Goal: Find specific page/section: Find specific page/section

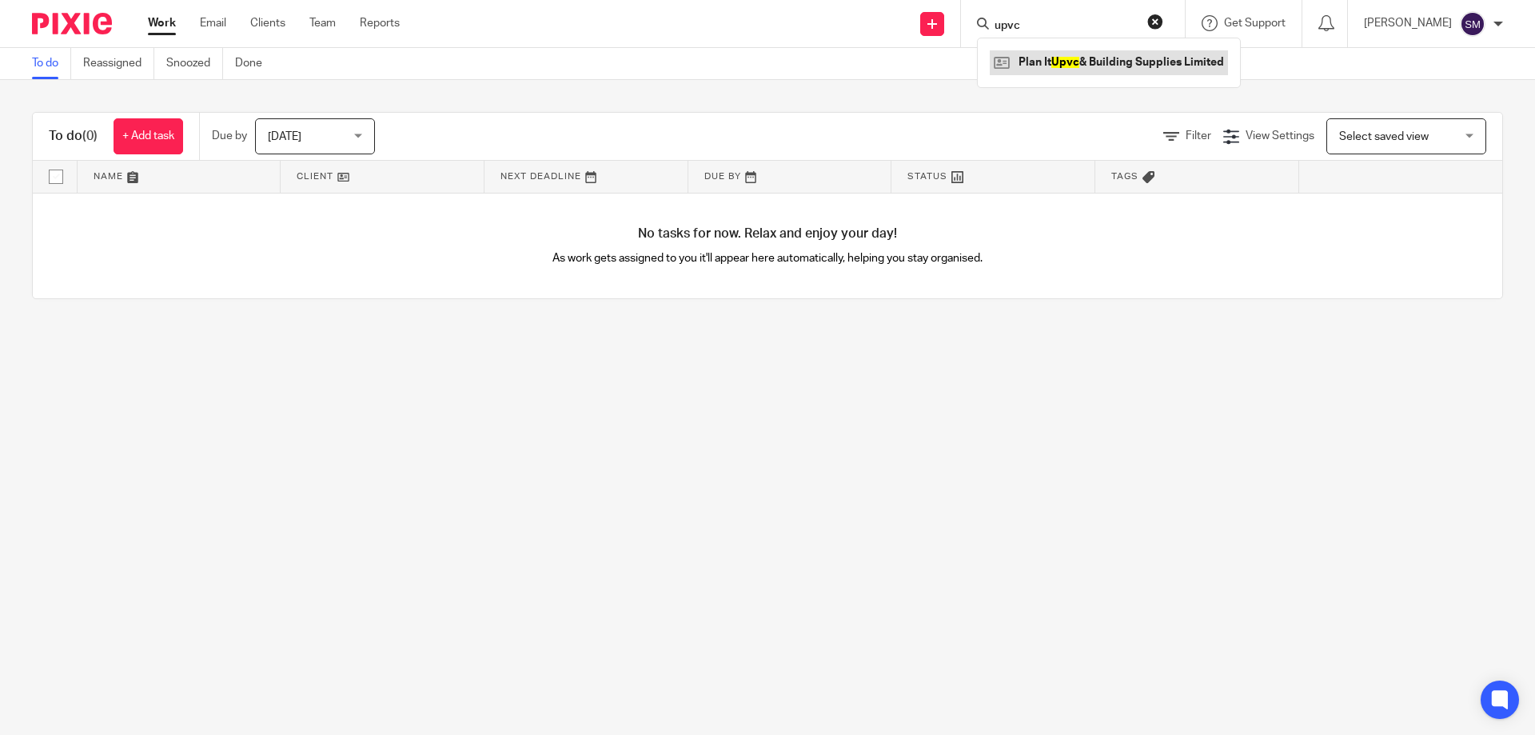
type input "upvc"
click at [1098, 68] on link at bounding box center [1109, 62] width 238 height 24
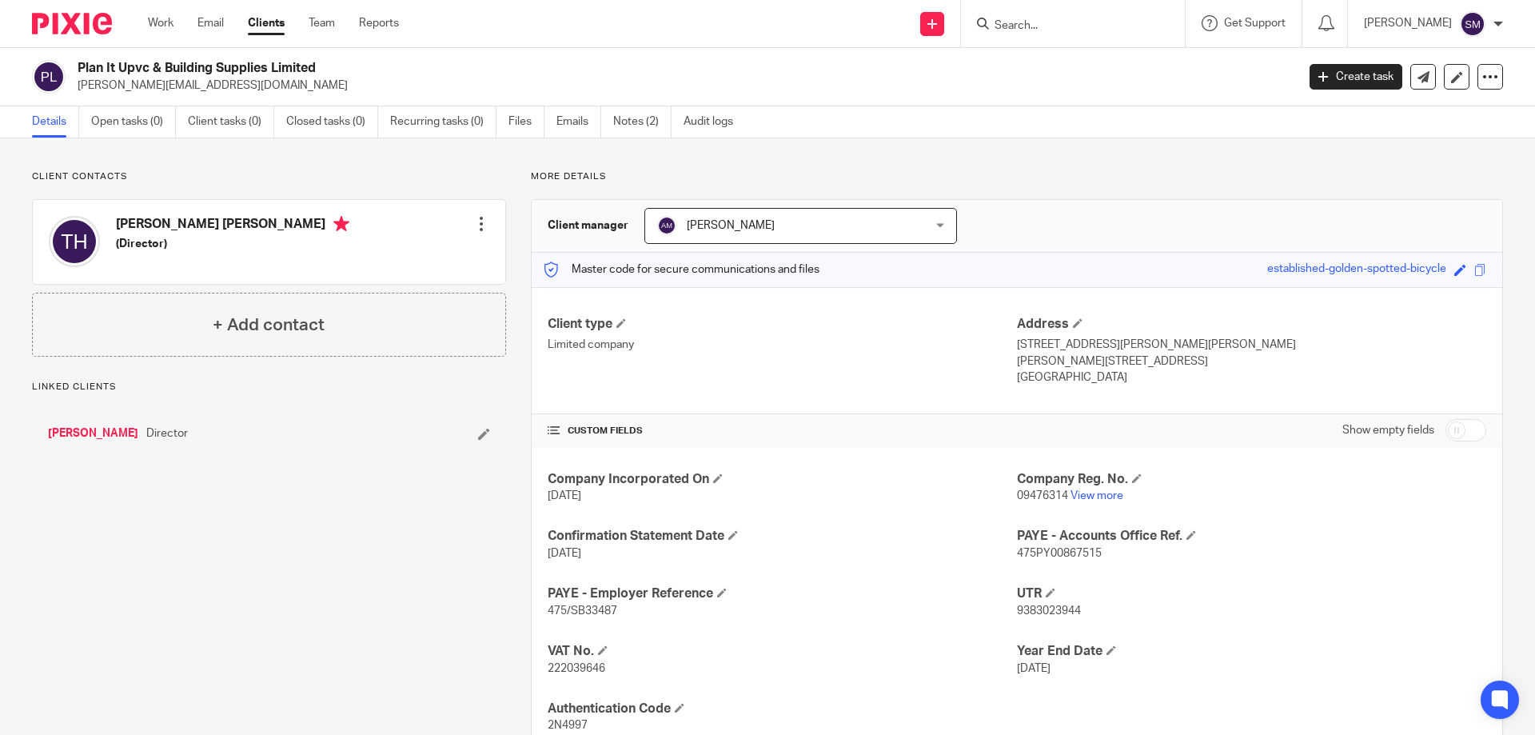
click at [1082, 488] on p "09476314 View more" at bounding box center [1251, 496] width 469 height 16
click at [1082, 493] on link "View more" at bounding box center [1096, 495] width 53 height 11
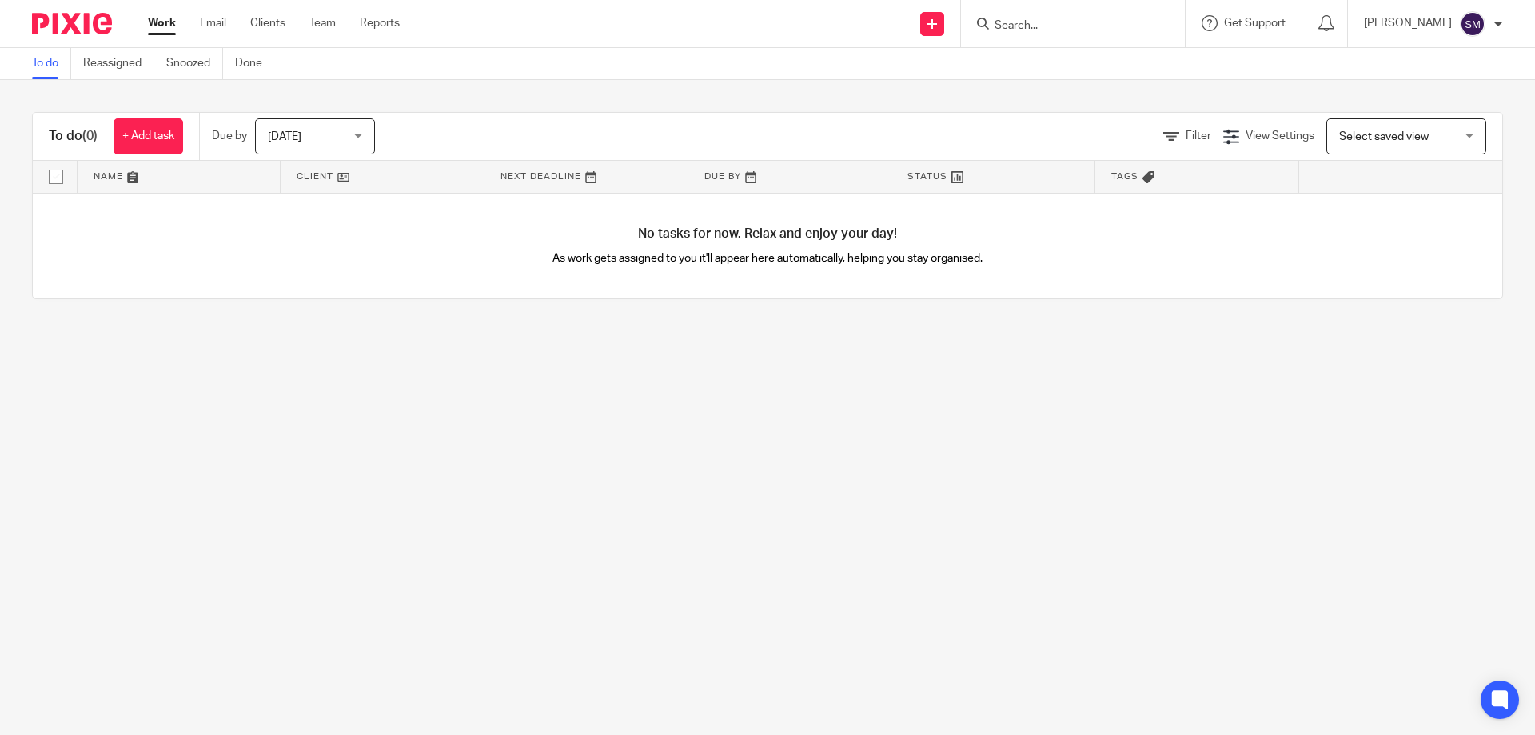
click at [1057, 20] on input "Search" at bounding box center [1065, 26] width 144 height 14
type input "upvc"
click at [1077, 54] on link at bounding box center [1109, 62] width 238 height 24
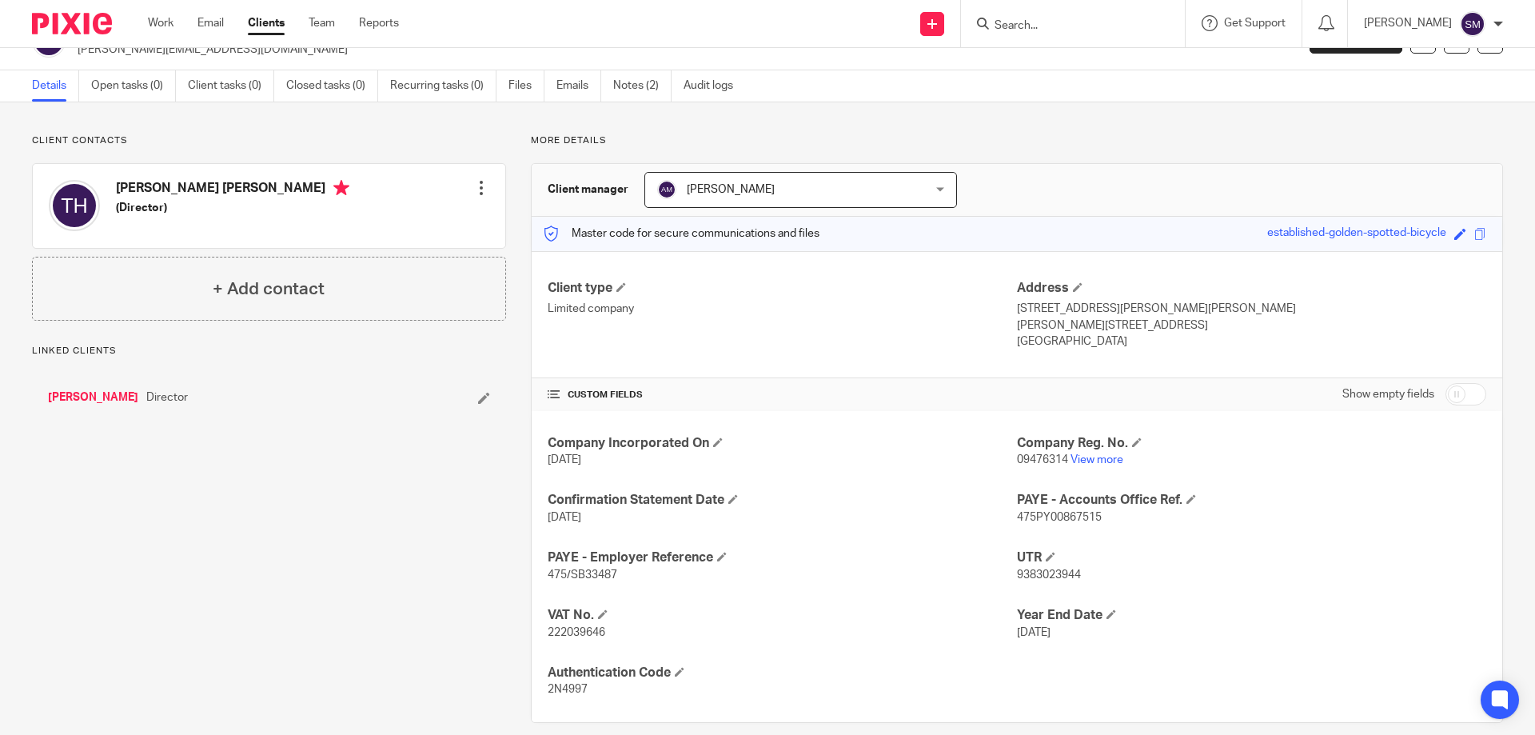
scroll to position [56, 0]
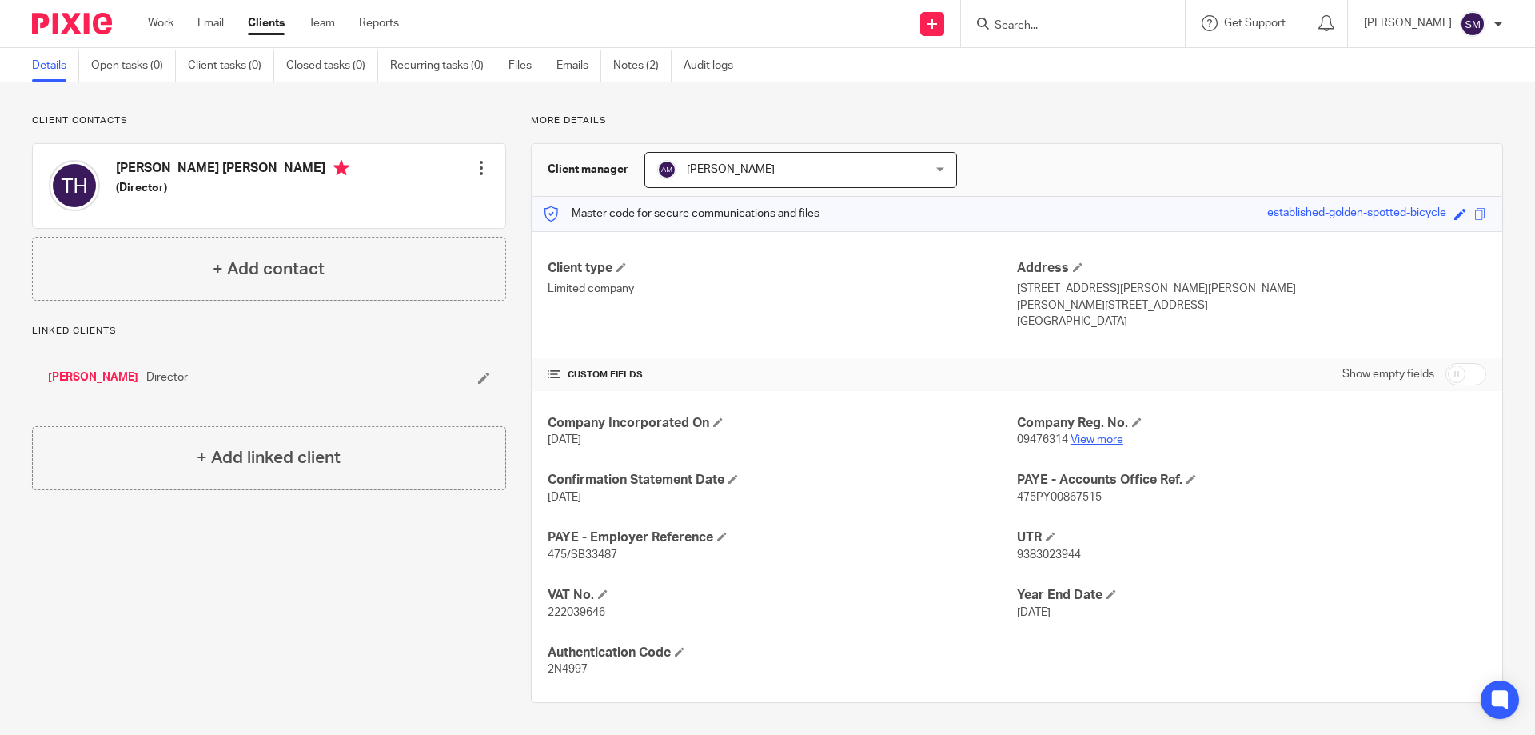
click at [1087, 443] on link "View more" at bounding box center [1096, 439] width 53 height 11
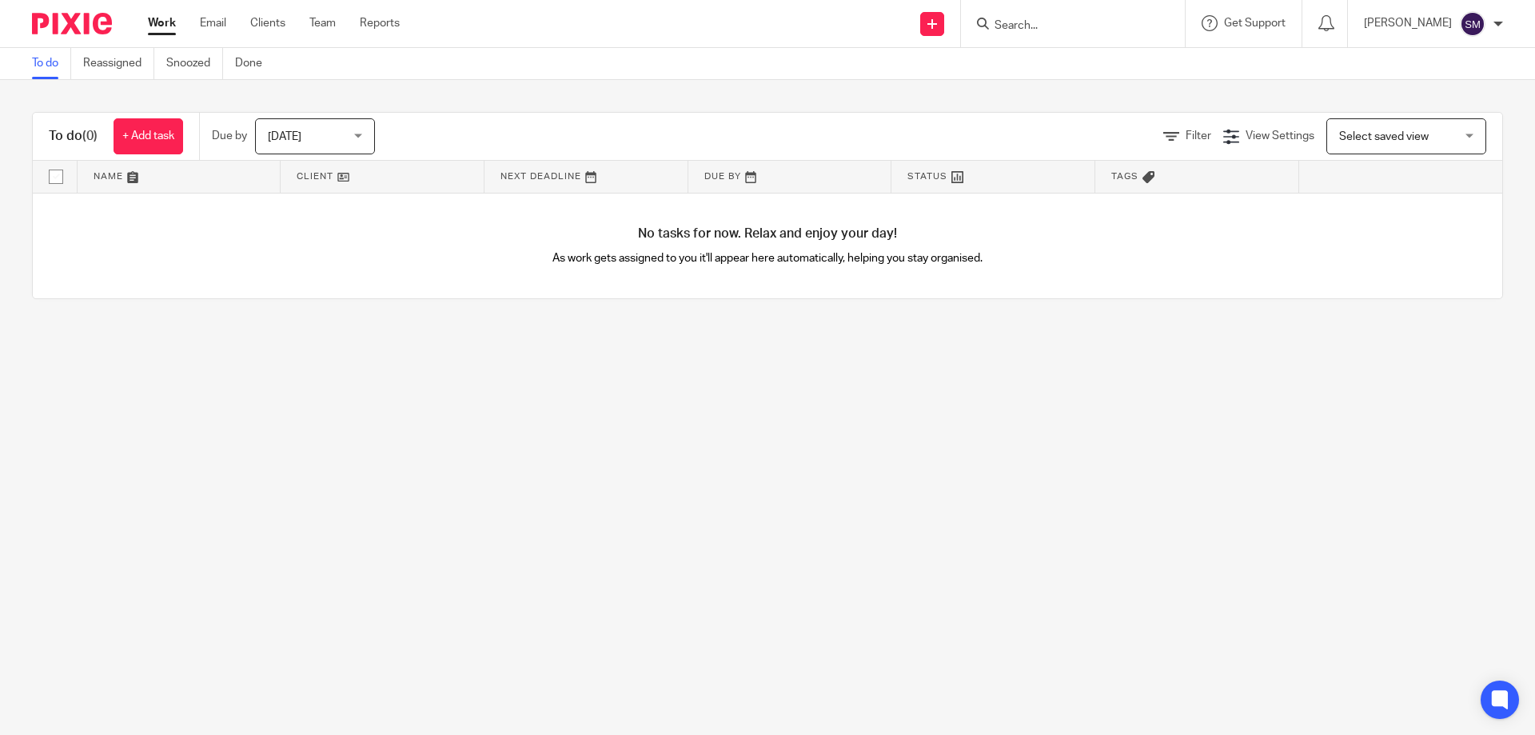
click at [1053, 30] on input "Search" at bounding box center [1065, 26] width 144 height 14
type input "dogs"
click at [1067, 65] on link at bounding box center [1108, 62] width 237 height 24
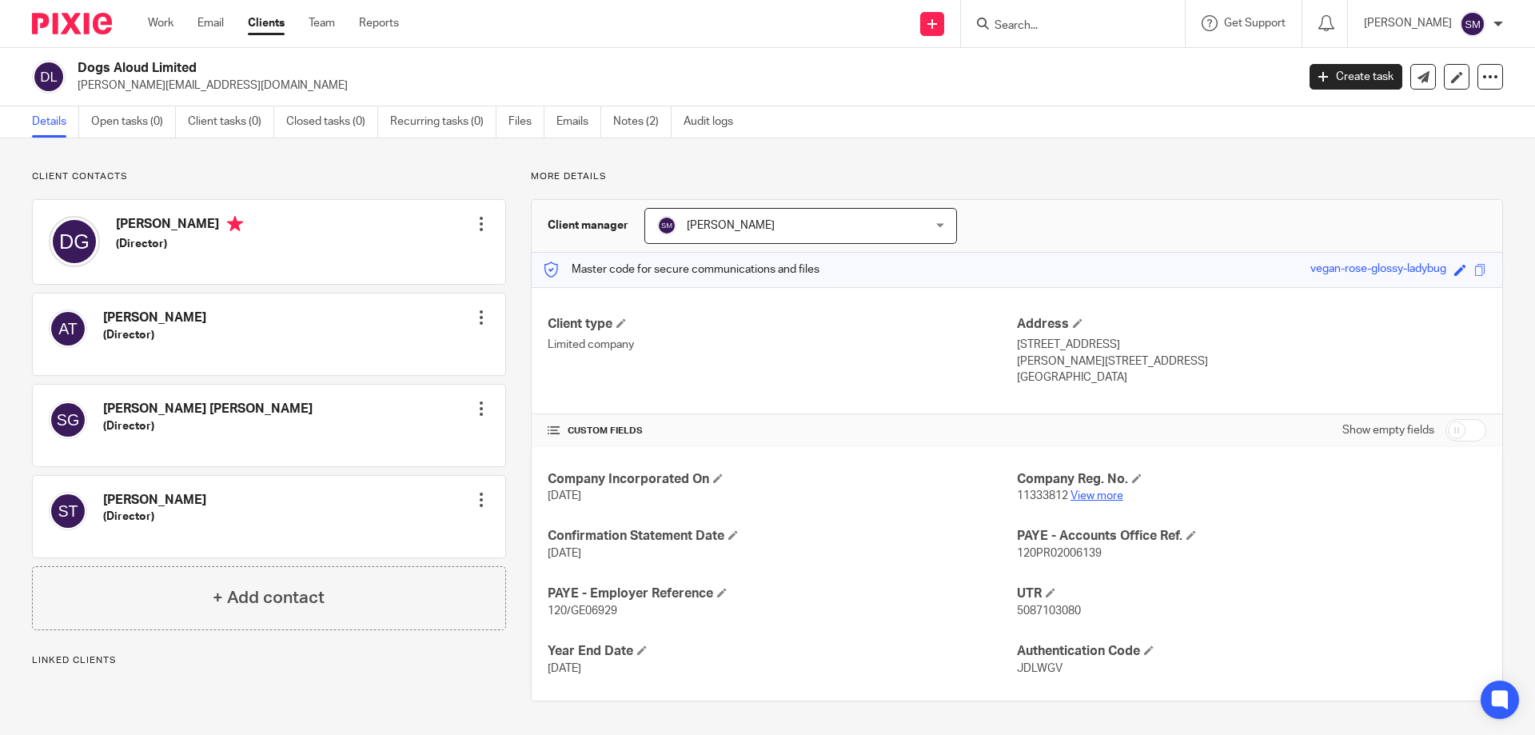
click at [1072, 490] on link "View more" at bounding box center [1096, 495] width 53 height 11
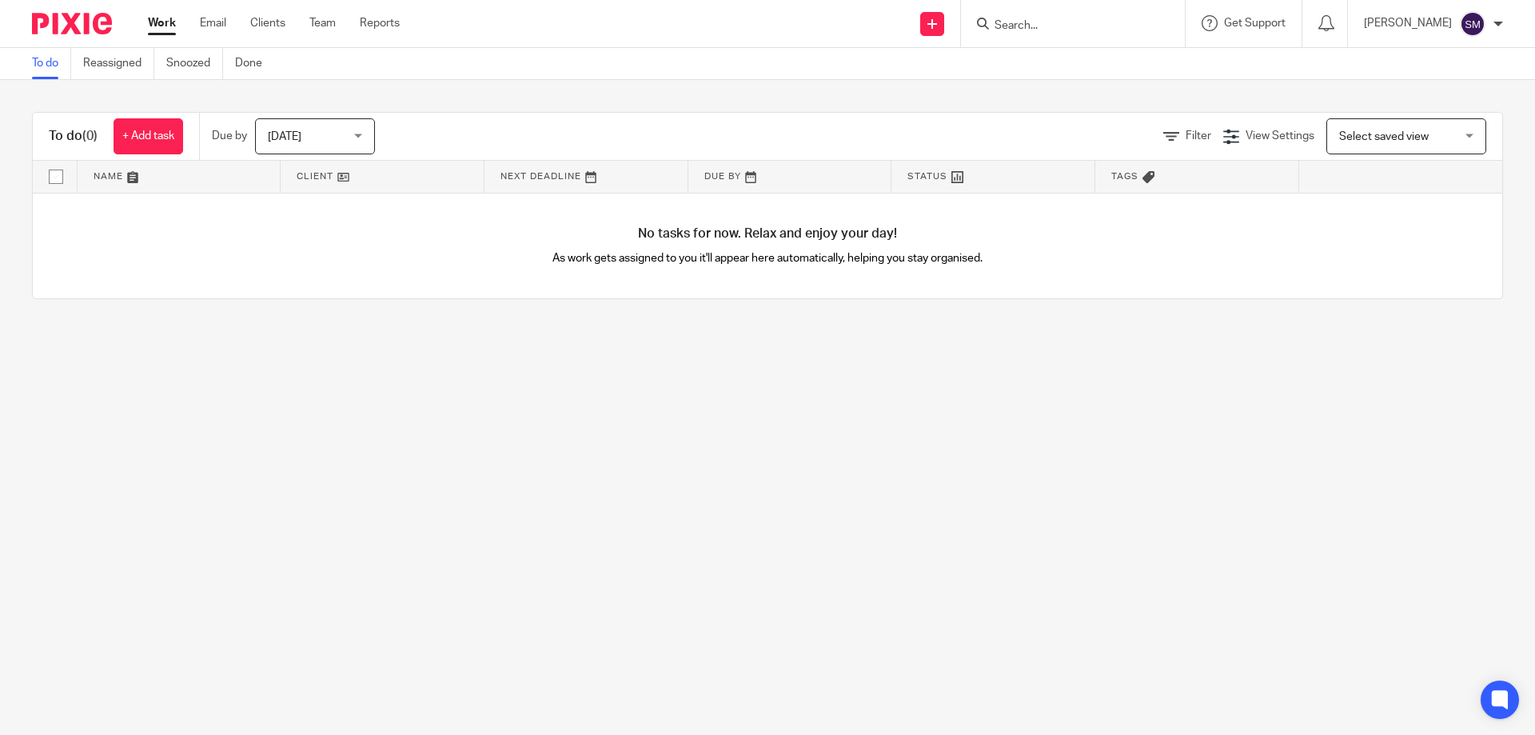
click at [1068, 22] on input "Search" at bounding box center [1065, 26] width 144 height 14
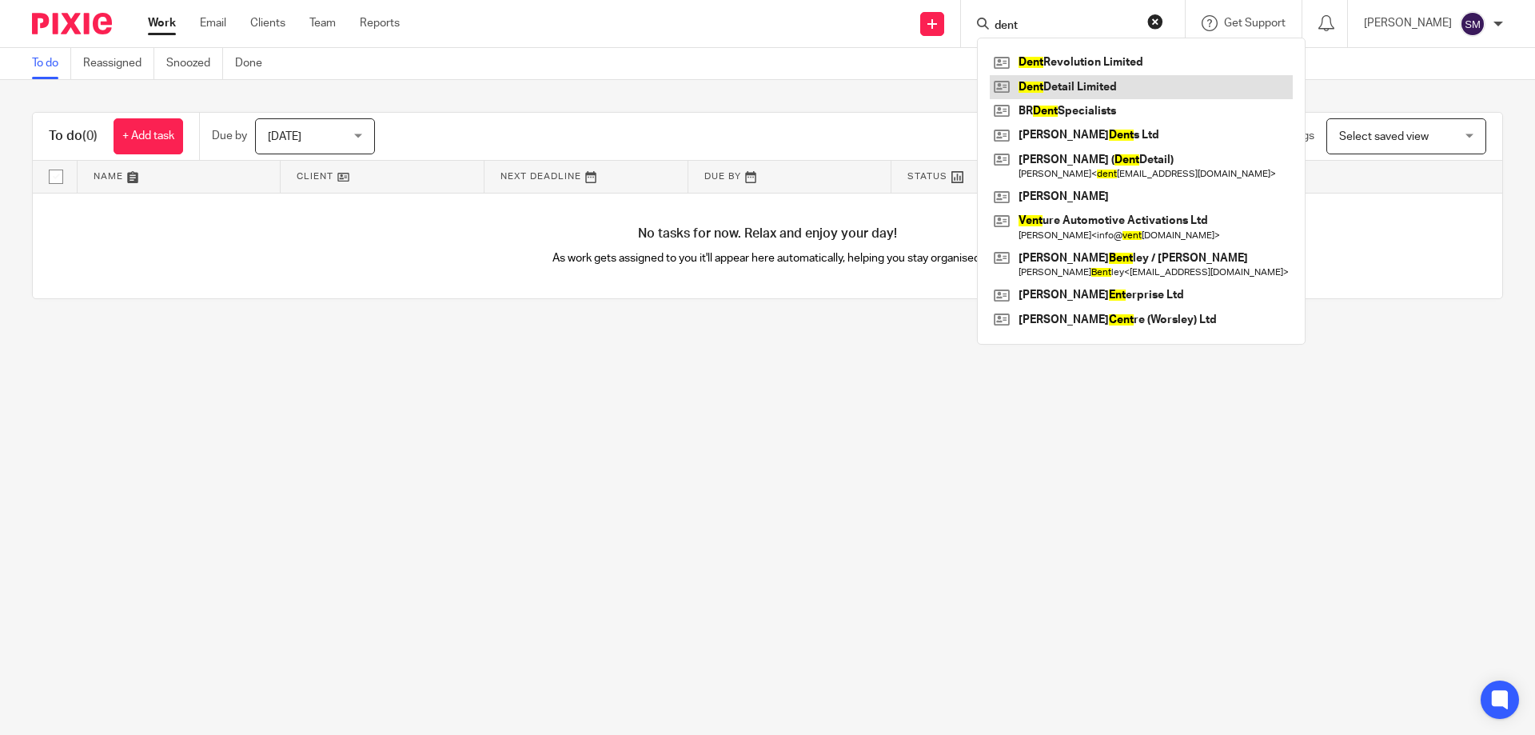
type input "dent"
click at [1078, 85] on link at bounding box center [1141, 87] width 303 height 24
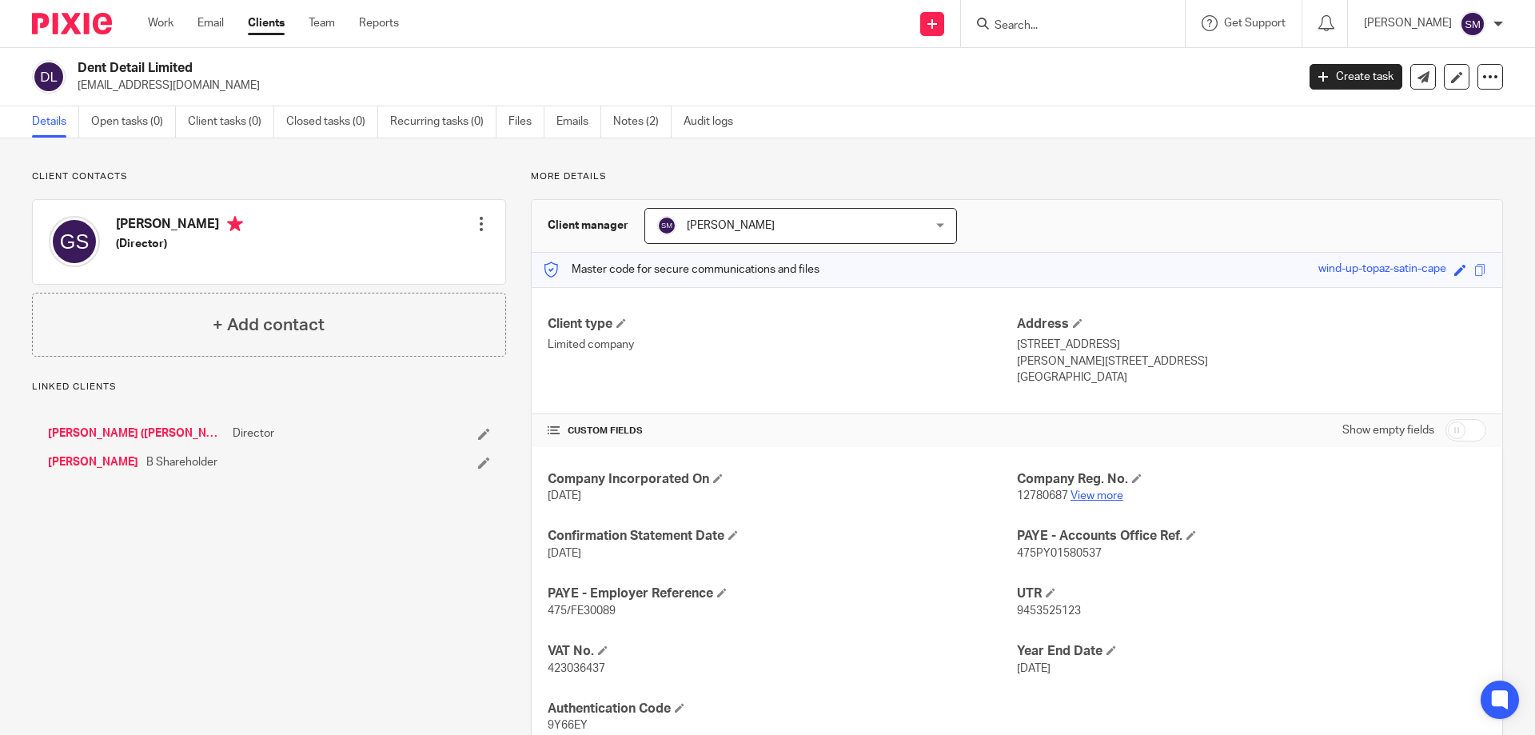
click at [1097, 490] on link "View more" at bounding box center [1096, 495] width 53 height 11
